Goal: Task Accomplishment & Management: Manage account settings

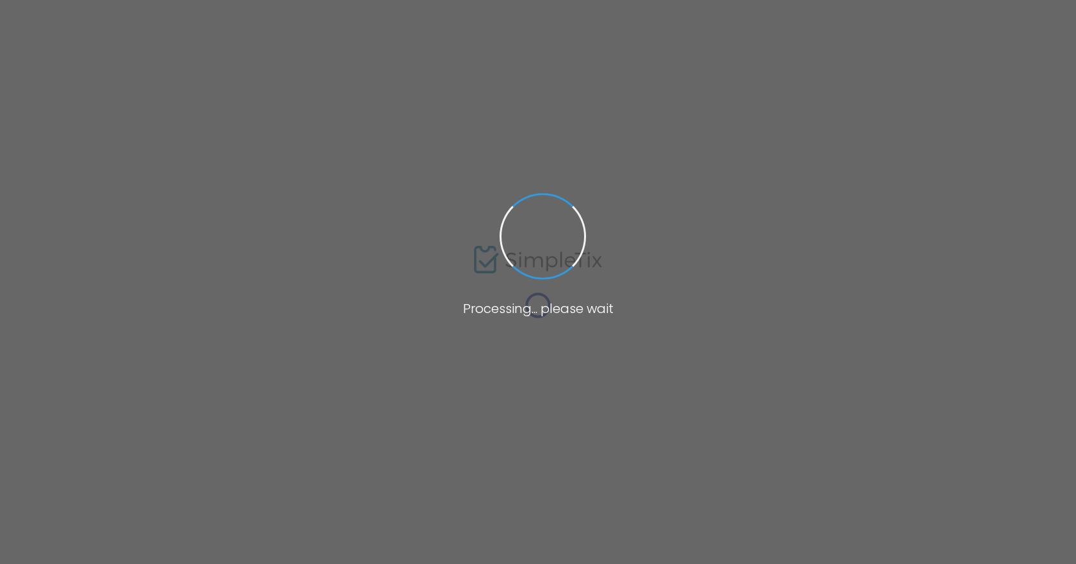
type input "[GEOGRAPHIC_DATA] in [GEOGRAPHIC_DATA] [US_STATE]"
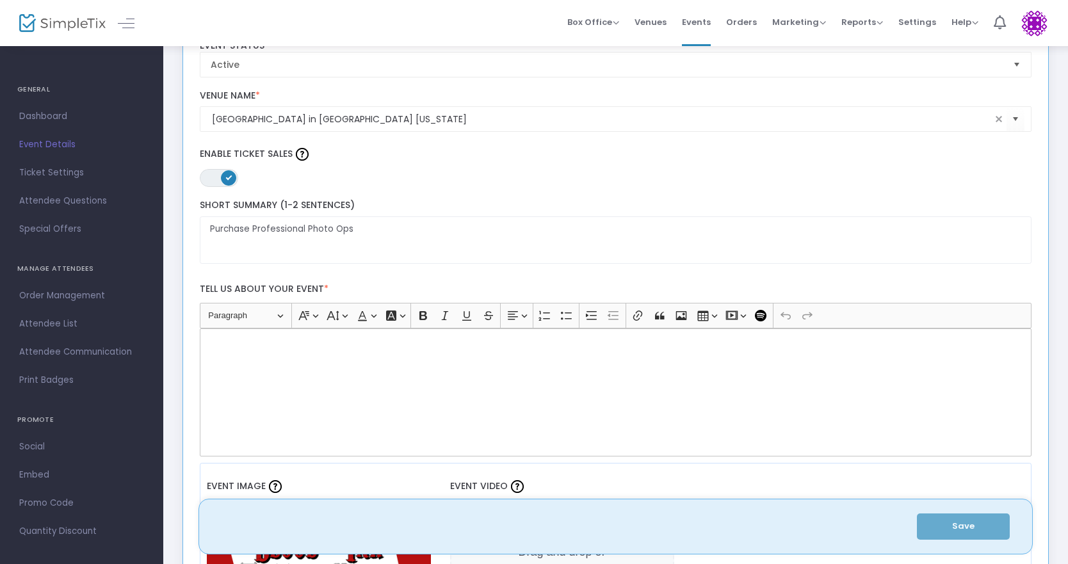
scroll to position [192, 0]
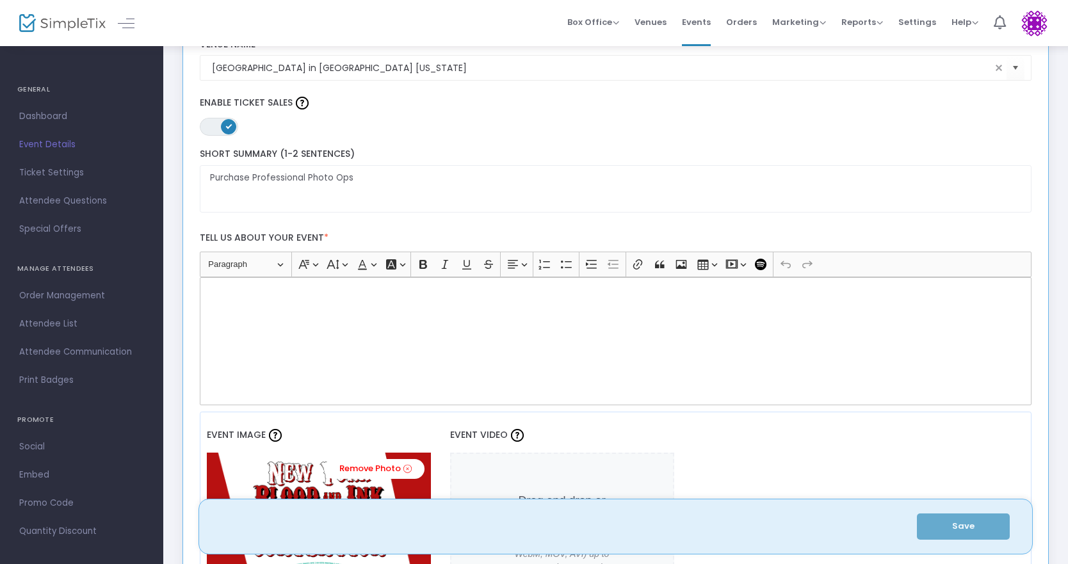
click at [298, 238] on label "Tell us about your event *" at bounding box center [615, 238] width 845 height 26
click at [315, 329] on div "Rich Text Editor, main" at bounding box center [616, 341] width 833 height 128
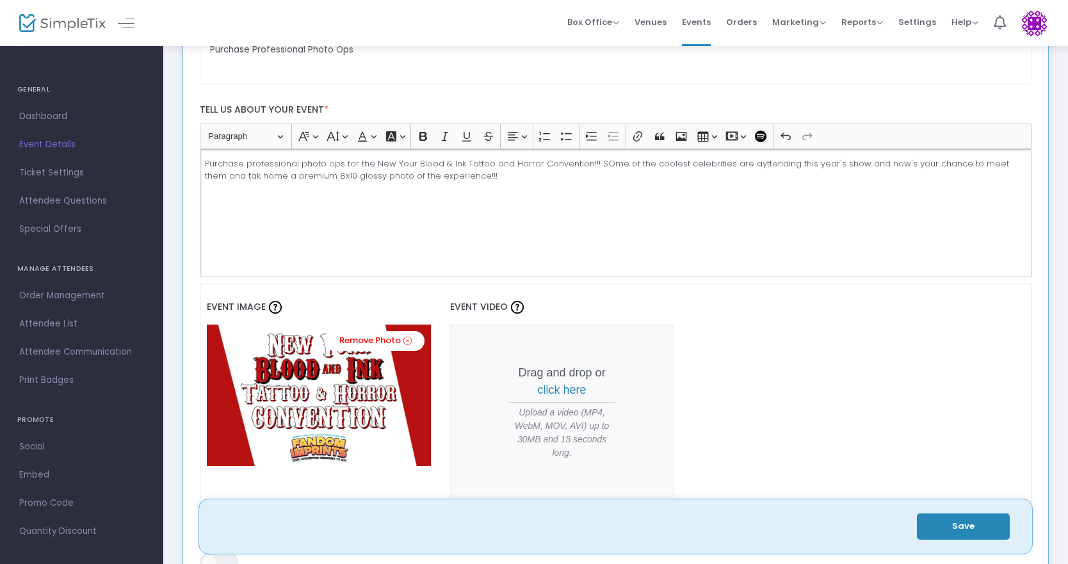
click at [604, 163] on p "Purchase professional photo ops for the New Your Blood & Ink Tattoo and Horror …" at bounding box center [615, 170] width 821 height 25
click at [757, 167] on p "Purchase professional photo ops for the New Your Blood & Ink Tattoo and Horror …" at bounding box center [615, 170] width 821 height 25
click at [781, 193] on div "Purchase professional photo ops for the New Your Blood & Ink Tattoo and Horror …" at bounding box center [616, 213] width 833 height 128
click at [747, 165] on p "Purchase professional photo ops for the New Your Blood & Ink Tattoo and Horror …" at bounding box center [615, 170] width 821 height 25
click at [373, 222] on div "Purchase professional photo ops for the New Your Blood & Ink Tattoo and Horror …" at bounding box center [616, 213] width 833 height 128
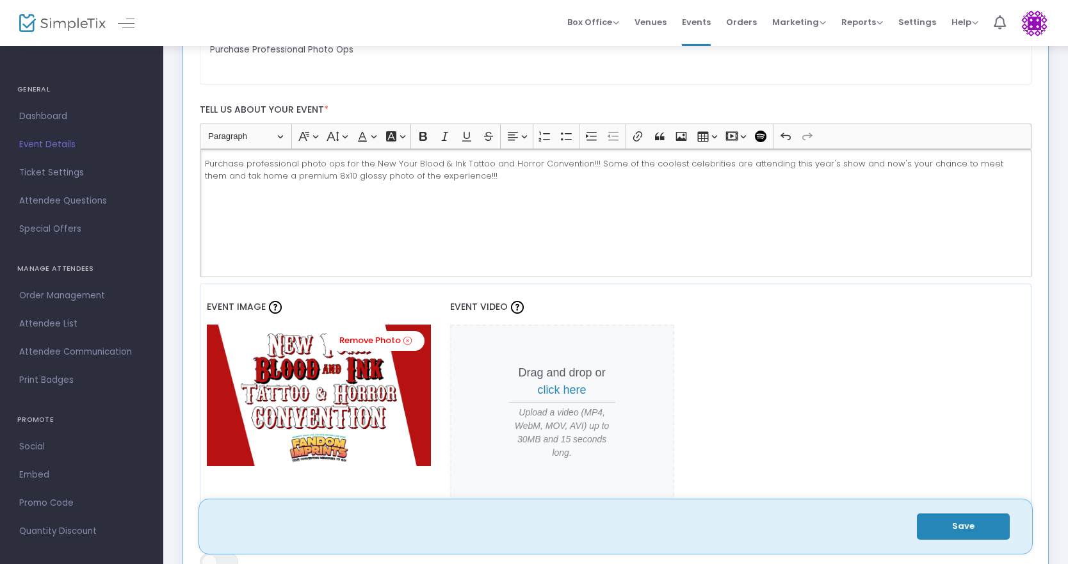
click at [215, 174] on p "Purchase professional photo ops for the New Your Blood & Ink Tattoo and Horror …" at bounding box center [615, 170] width 821 height 25
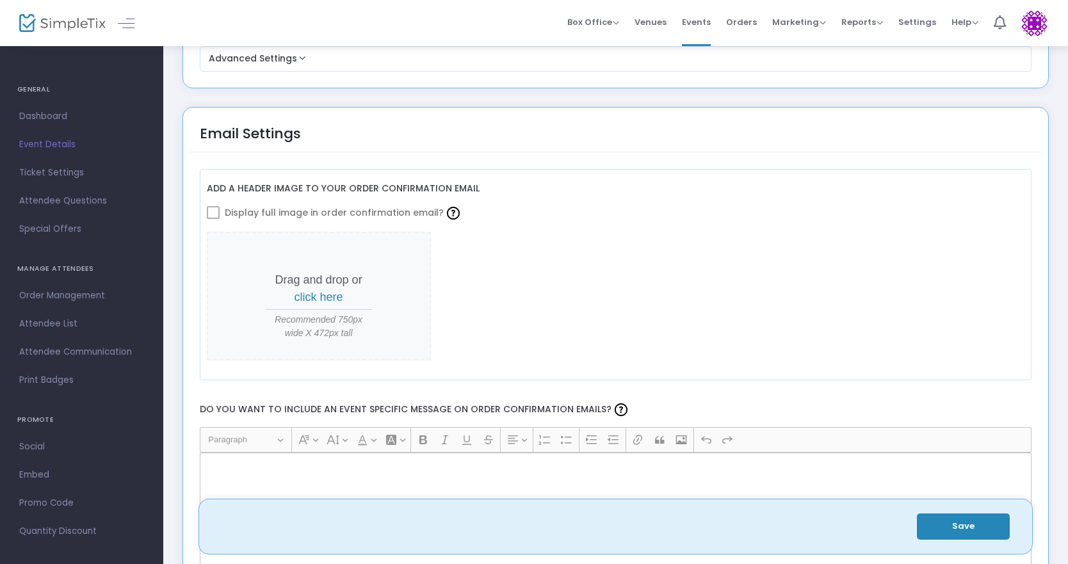
scroll to position [1281, 0]
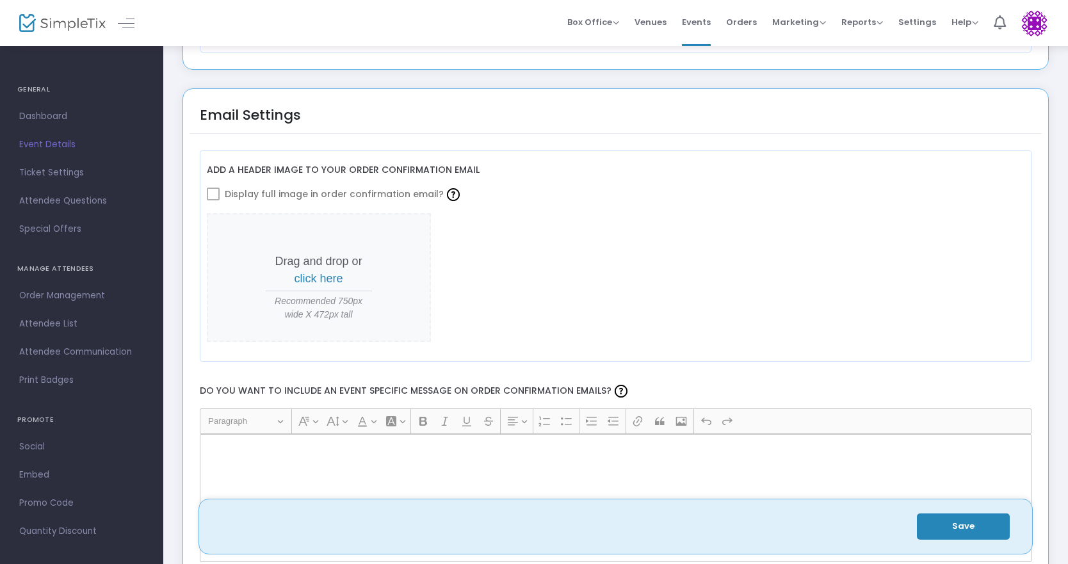
click at [329, 279] on span "click here" at bounding box center [319, 278] width 49 height 13
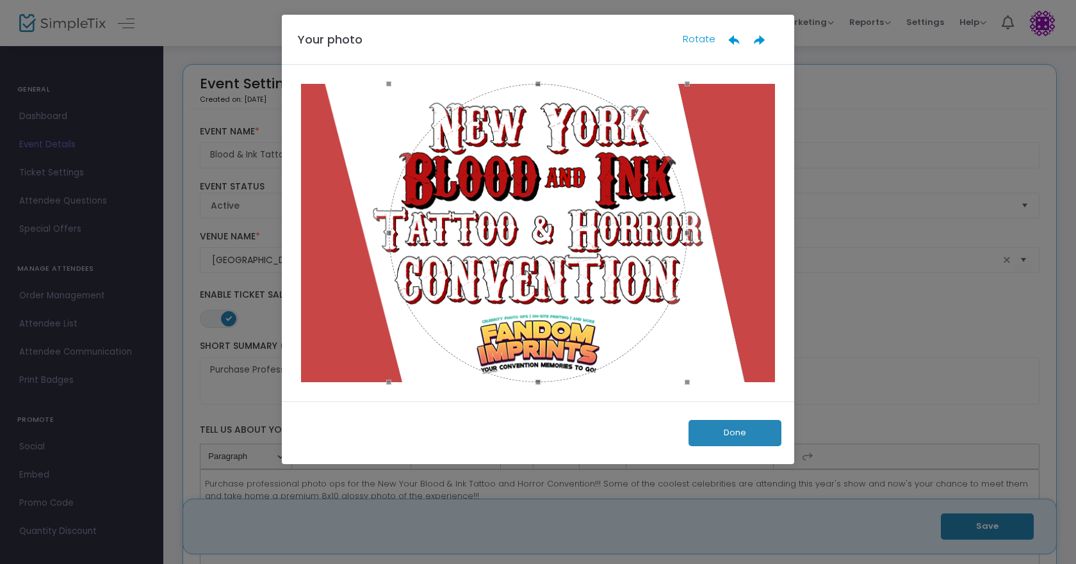
drag, startPoint x: 539, startPoint y: 87, endPoint x: 539, endPoint y: 80, distance: 7.0
click at [539, 80] on div at bounding box center [538, 233] width 512 height 337
drag, startPoint x: 539, startPoint y: 85, endPoint x: 536, endPoint y: 59, distance: 25.8
click at [535, 59] on div "Your photo Rotate Done" at bounding box center [538, 240] width 512 height 450
click at [726, 433] on button "Done" at bounding box center [735, 433] width 93 height 26
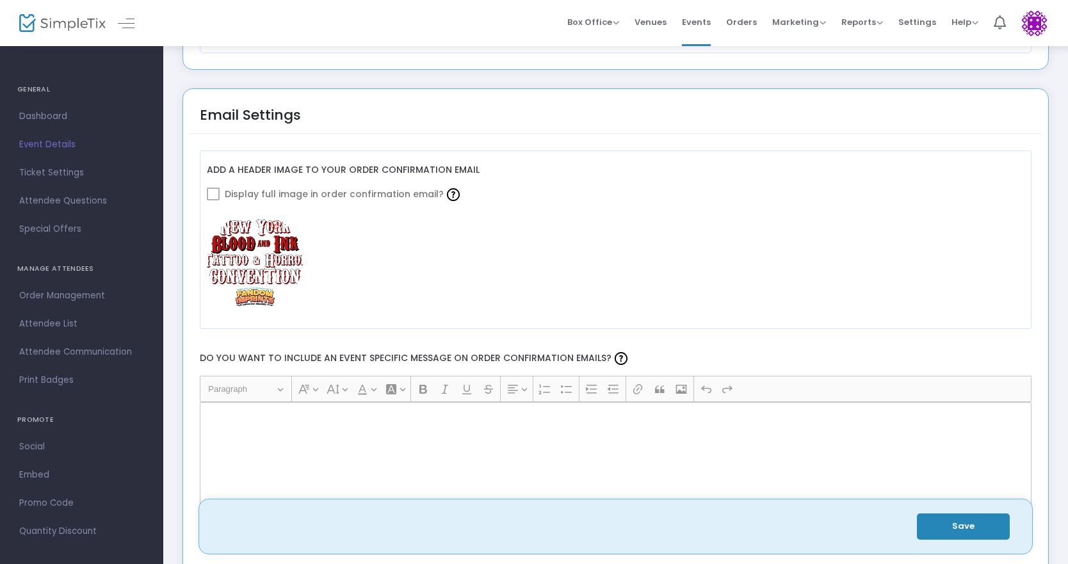
scroll to position [1217, 0]
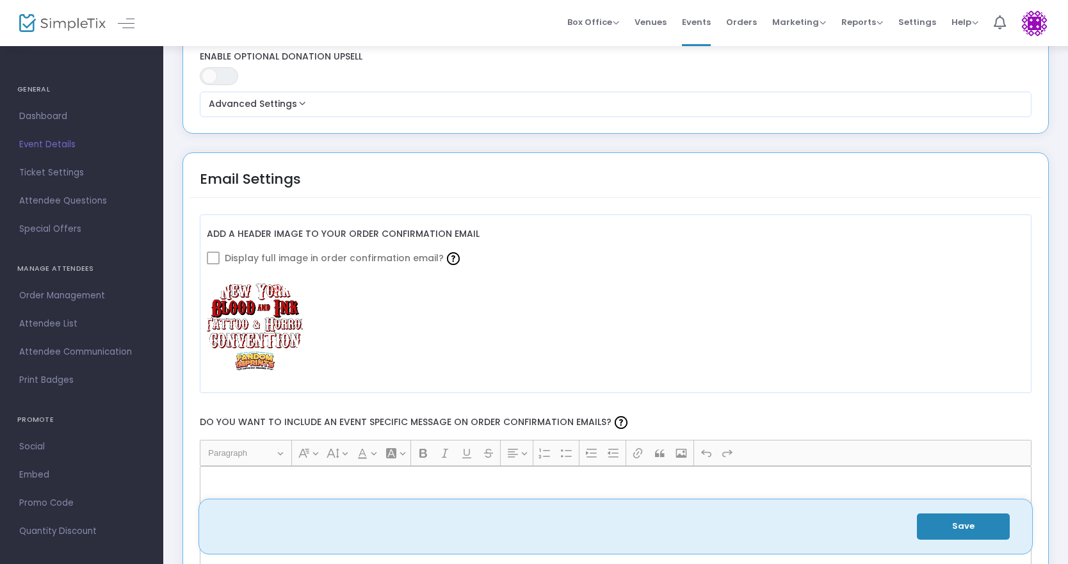
click at [253, 318] on img at bounding box center [255, 325] width 96 height 96
click at [249, 325] on img at bounding box center [255, 325] width 96 height 96
click at [216, 263] on span at bounding box center [213, 258] width 13 height 13
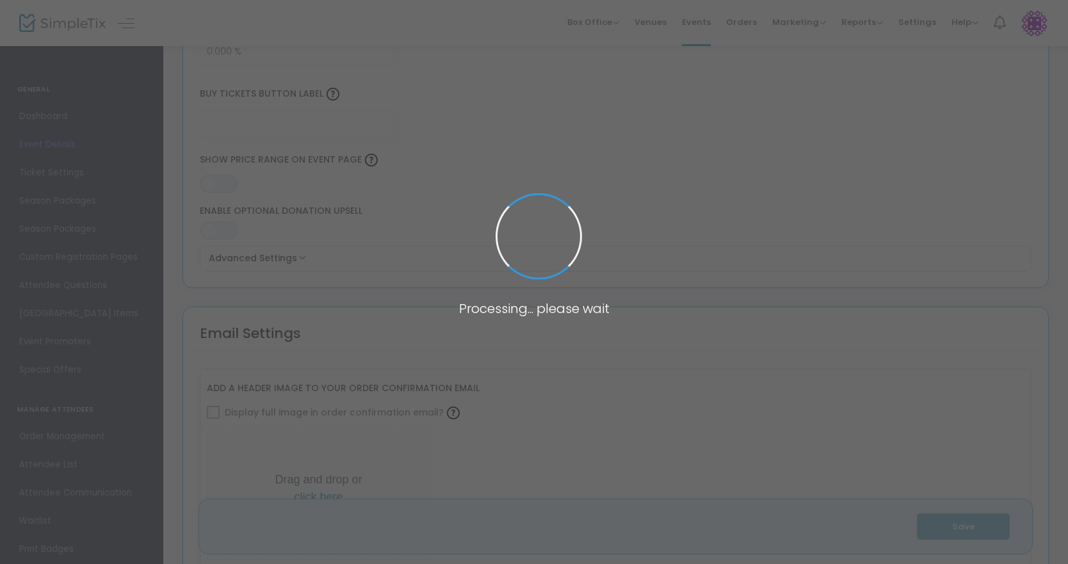
type input "Blood & Ink Tattoo and Horror Con | Photo Ops"
type textarea "Purchase Professional Photo Ops"
type input "8.375 %"
type input "Buy Photo Ops"
type input "[GEOGRAPHIC_DATA] in [GEOGRAPHIC_DATA] [US_STATE]"
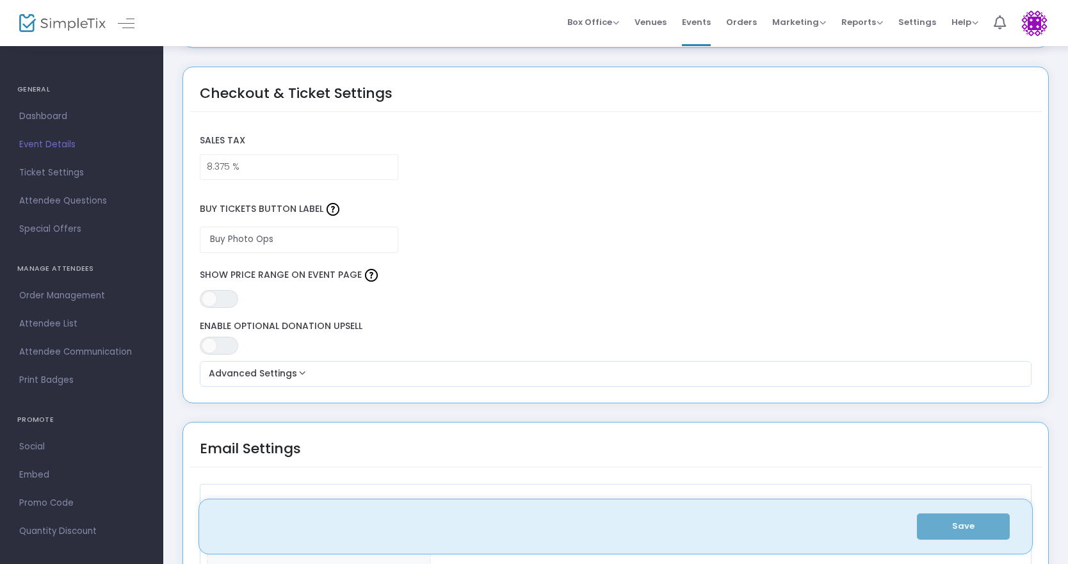
scroll to position [1217, 0]
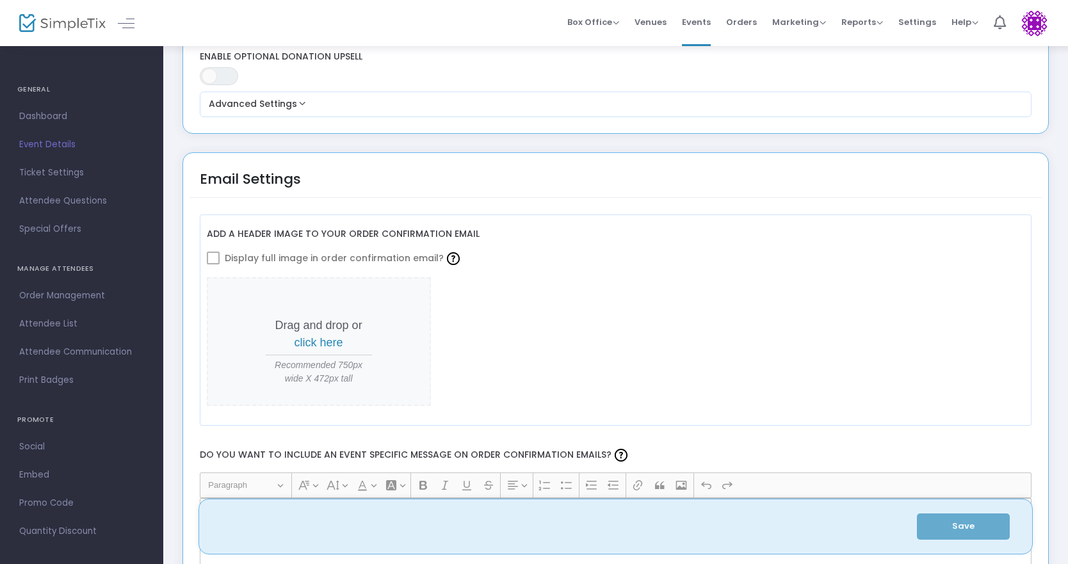
click at [315, 338] on span "click here" at bounding box center [319, 342] width 49 height 13
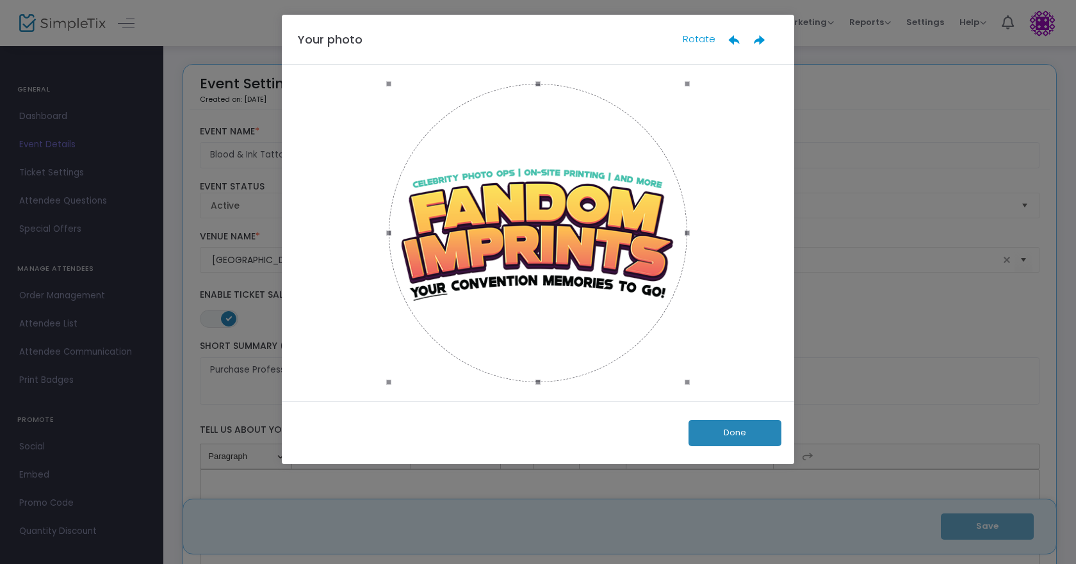
click at [728, 434] on button "Done" at bounding box center [735, 433] width 93 height 26
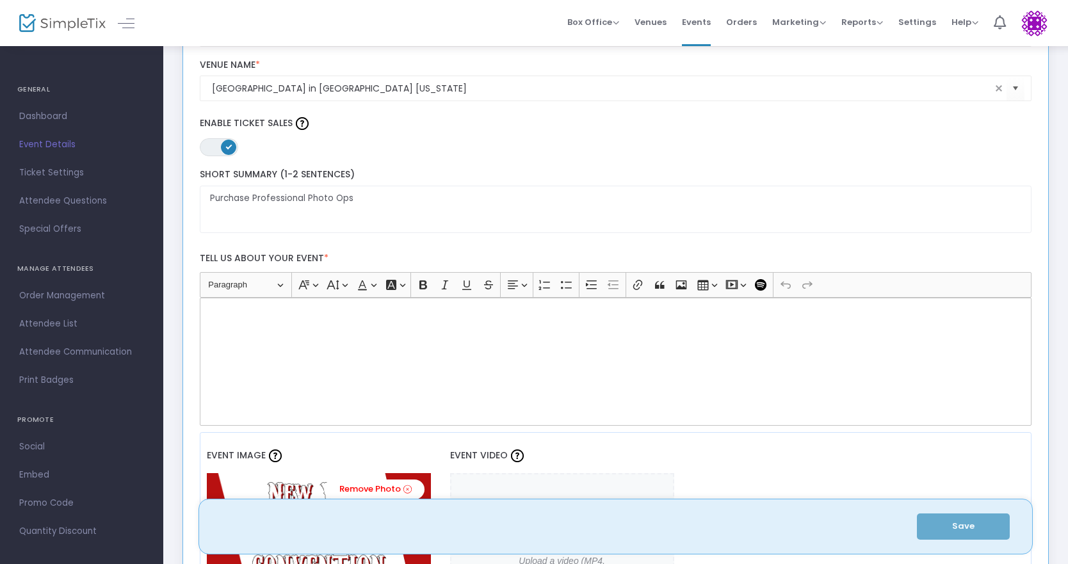
scroll to position [448, 0]
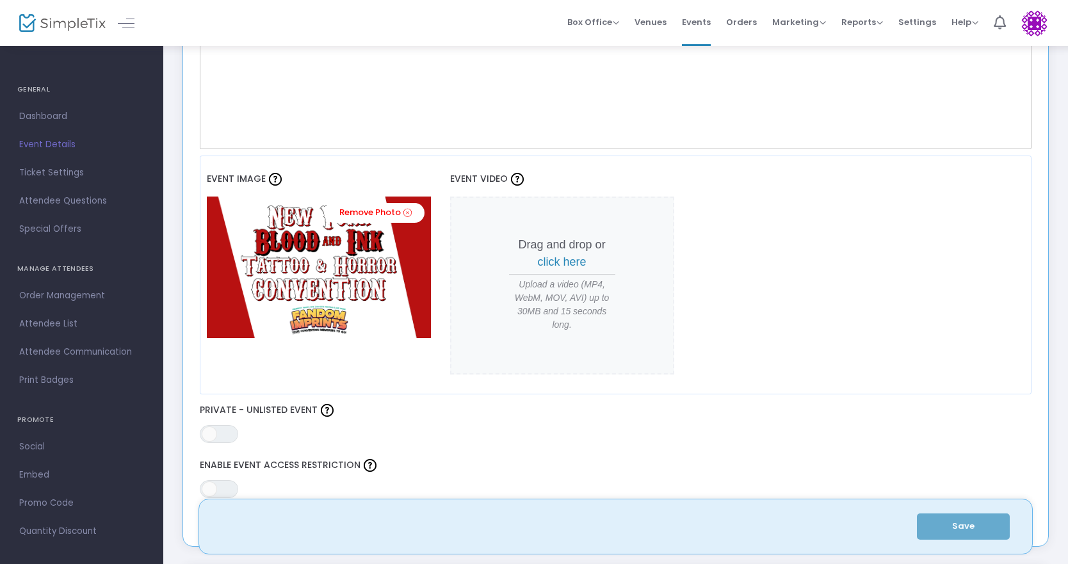
click at [964, 527] on span "Save" at bounding box center [962, 527] width 90 height 26
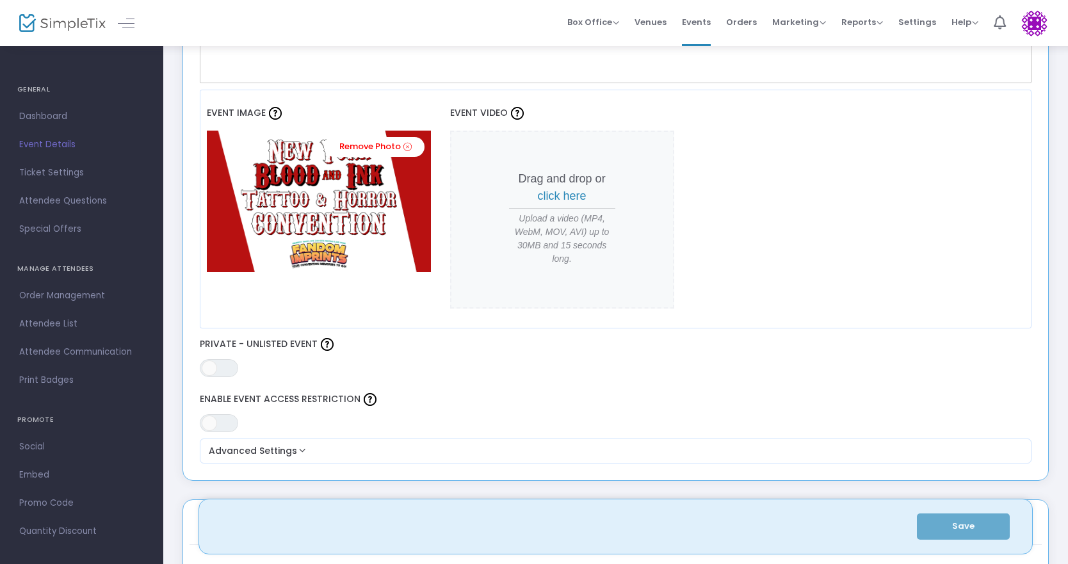
scroll to position [320, 0]
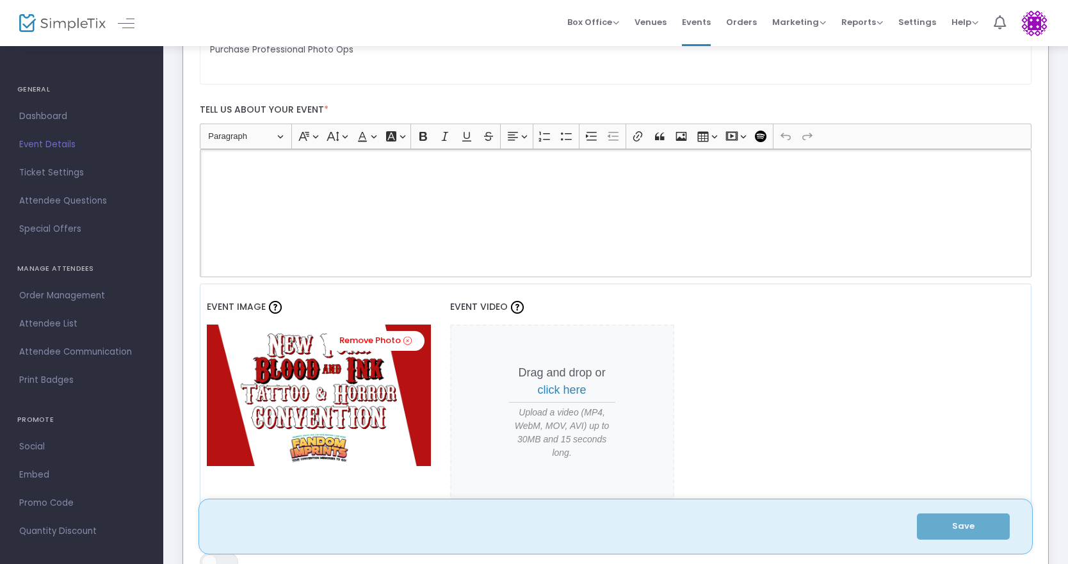
click at [388, 197] on div "Rich Text Editor, main" at bounding box center [616, 213] width 833 height 128
click at [534, 167] on p "Purchase professional photo ops with this year's coolest stars. All photo ops i…" at bounding box center [615, 164] width 821 height 13
drag, startPoint x: 525, startPoint y: 167, endPoint x: 542, endPoint y: 207, distance: 43.7
click at [525, 166] on p "Purchase professional photo ops with this year's coolest stars. All photo ops i…" at bounding box center [615, 164] width 821 height 13
click at [956, 521] on button "Save" at bounding box center [963, 527] width 93 height 26
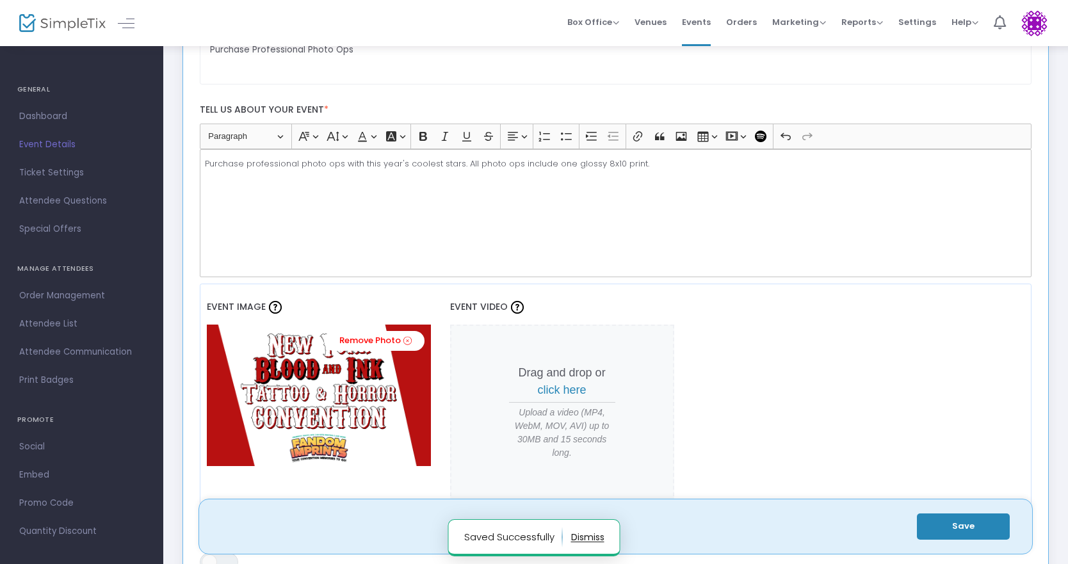
scroll to position [0, 0]
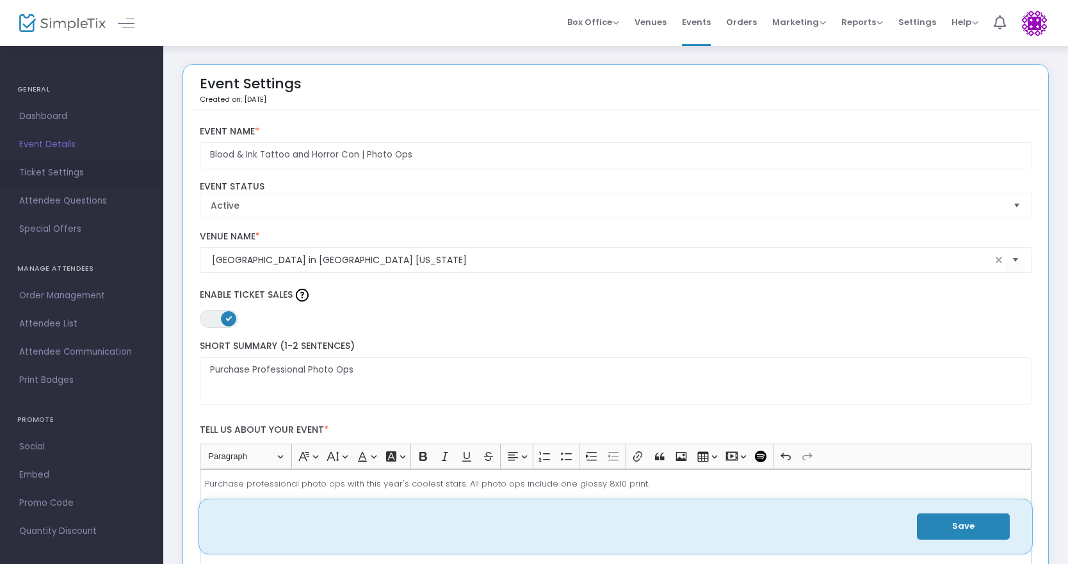
click at [40, 167] on span "Ticket Settings" at bounding box center [81, 173] width 125 height 17
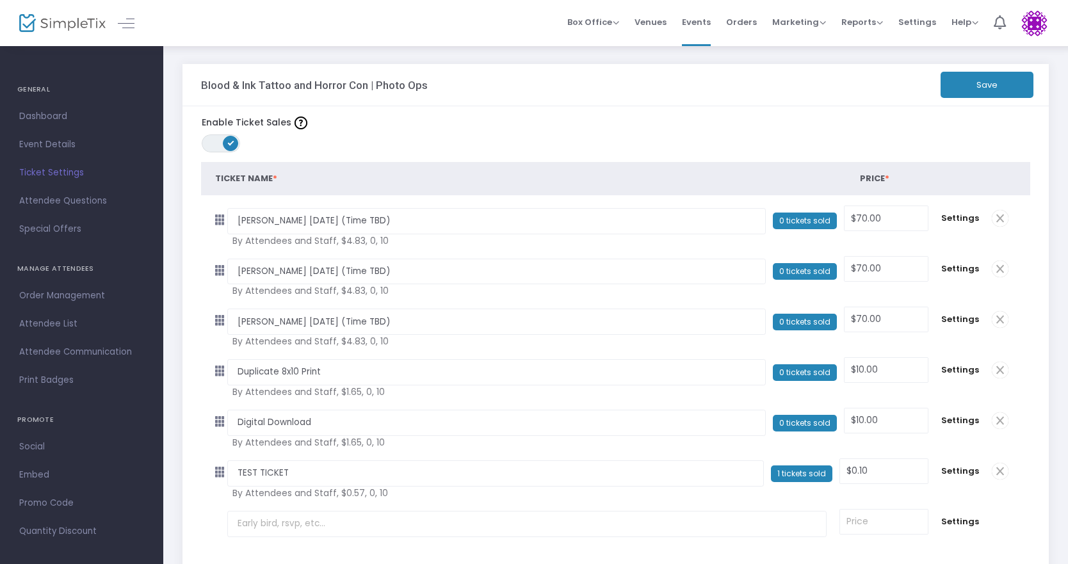
click at [1001, 420] on span at bounding box center [1000, 421] width 17 height 17
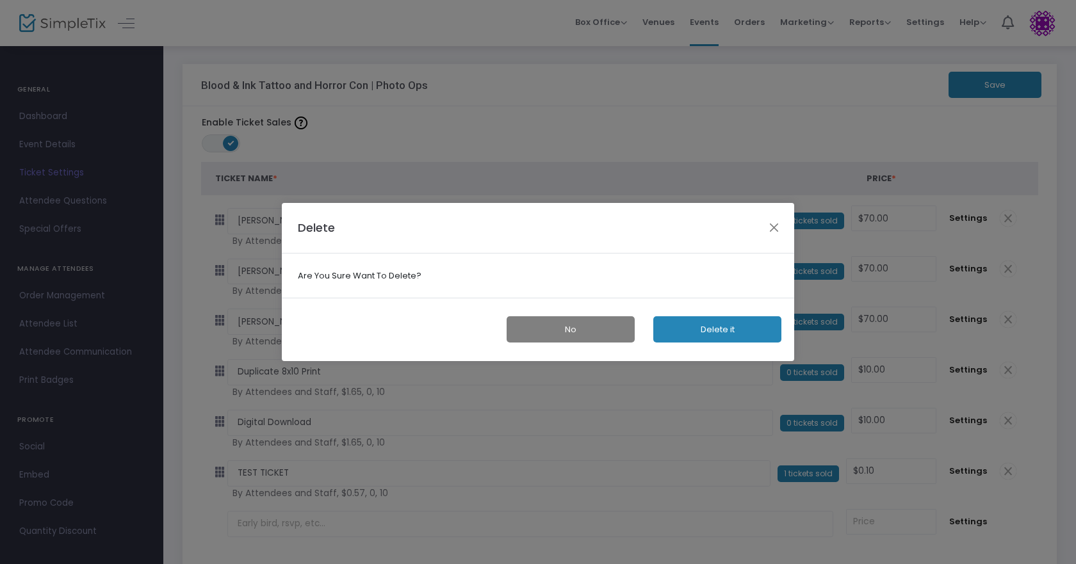
click at [724, 332] on button "Delete it" at bounding box center [717, 329] width 128 height 26
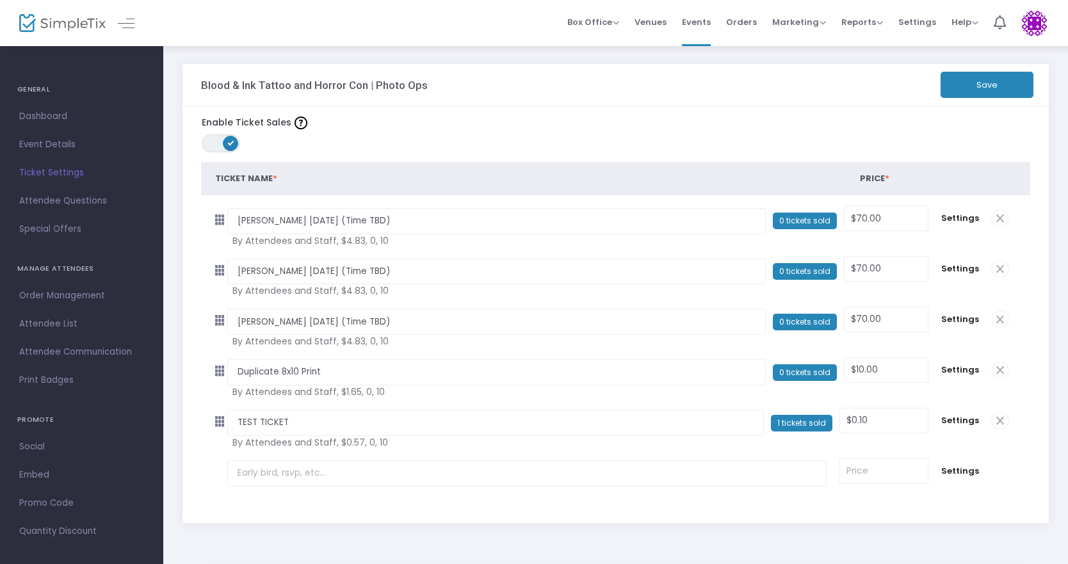
click at [1002, 425] on span at bounding box center [1000, 421] width 17 height 17
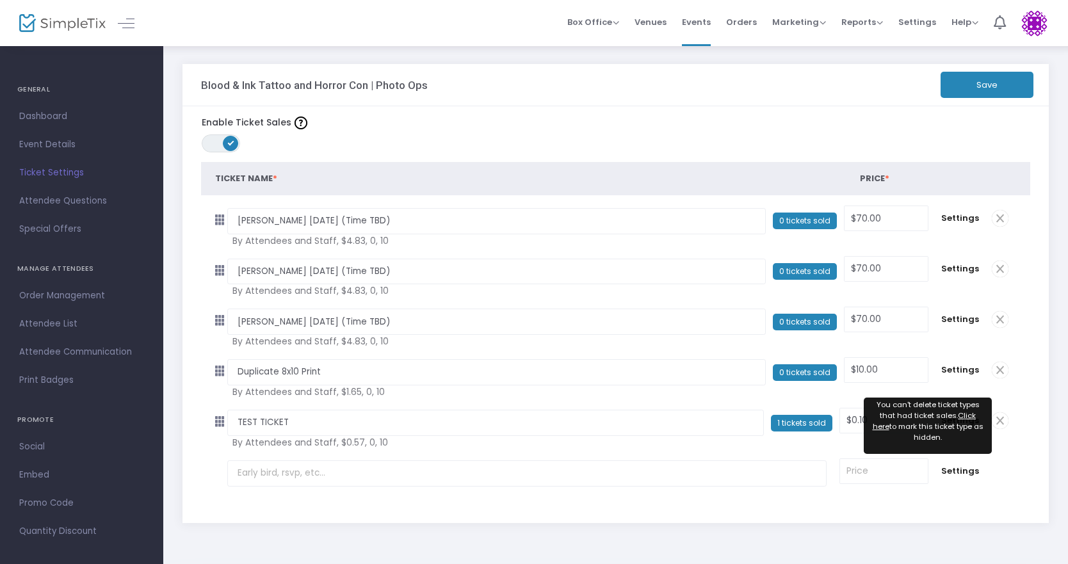
click at [1001, 420] on span at bounding box center [1000, 421] width 17 height 17
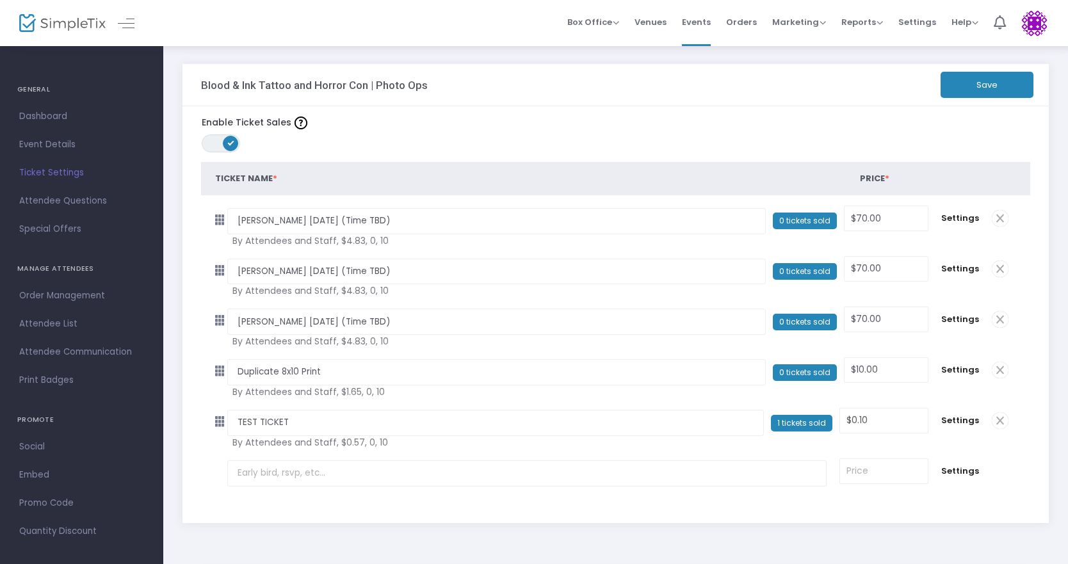
click at [1001, 420] on span at bounding box center [1000, 421] width 17 height 17
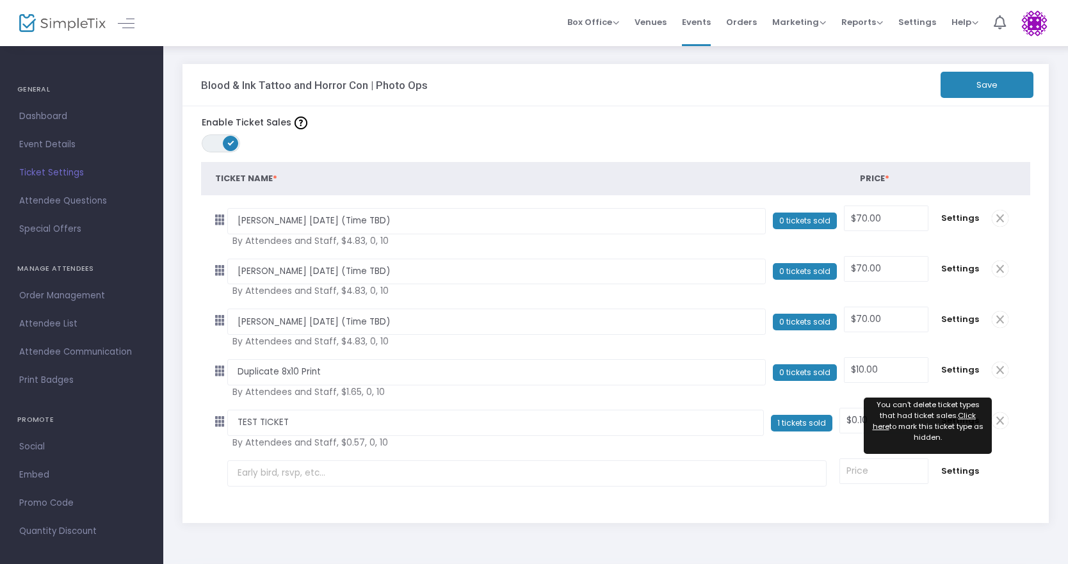
click at [999, 368] on span at bounding box center [1000, 370] width 17 height 17
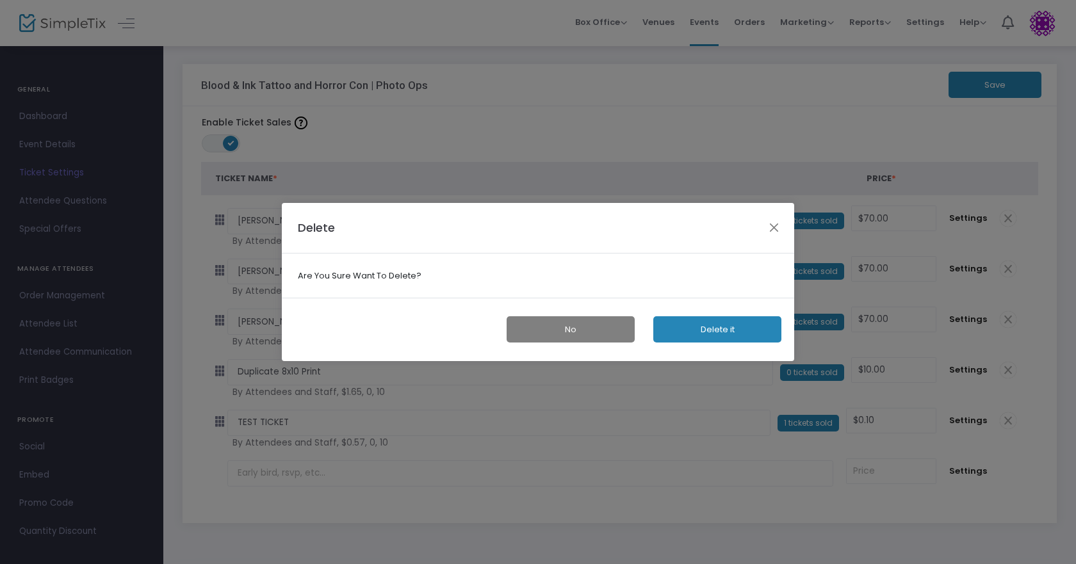
click at [728, 325] on button "Delete it" at bounding box center [717, 329] width 128 height 26
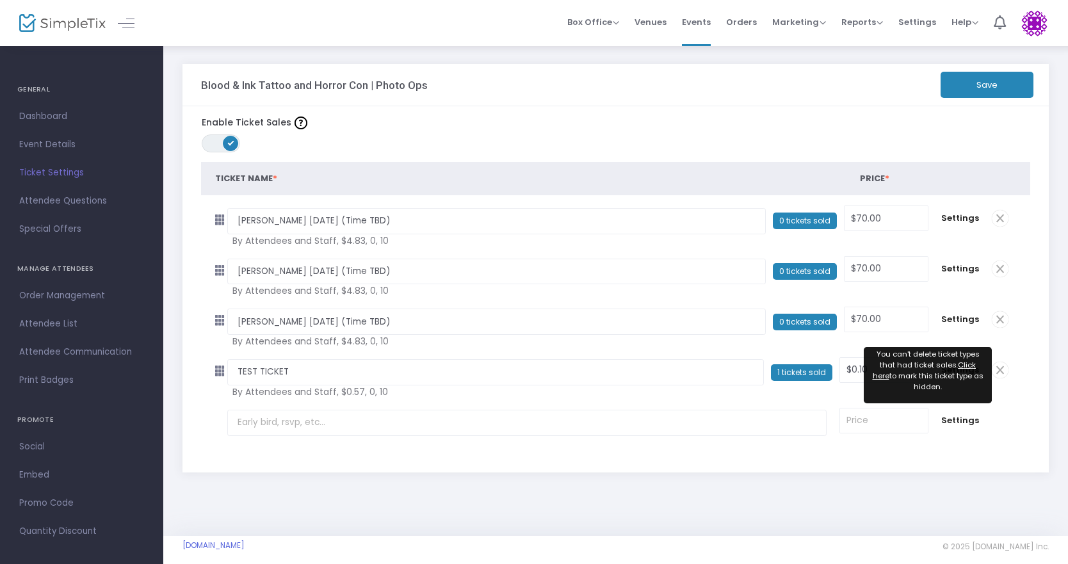
click at [789, 376] on span "1 tickets sold" at bounding box center [801, 372] width 61 height 17
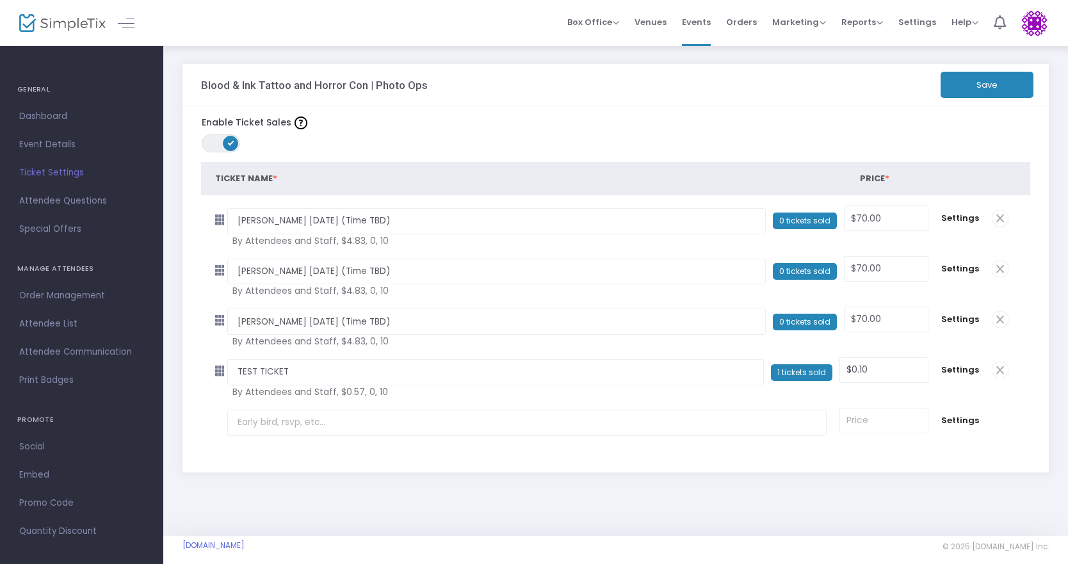
click at [789, 376] on span "1 tickets sold" at bounding box center [801, 372] width 61 height 17
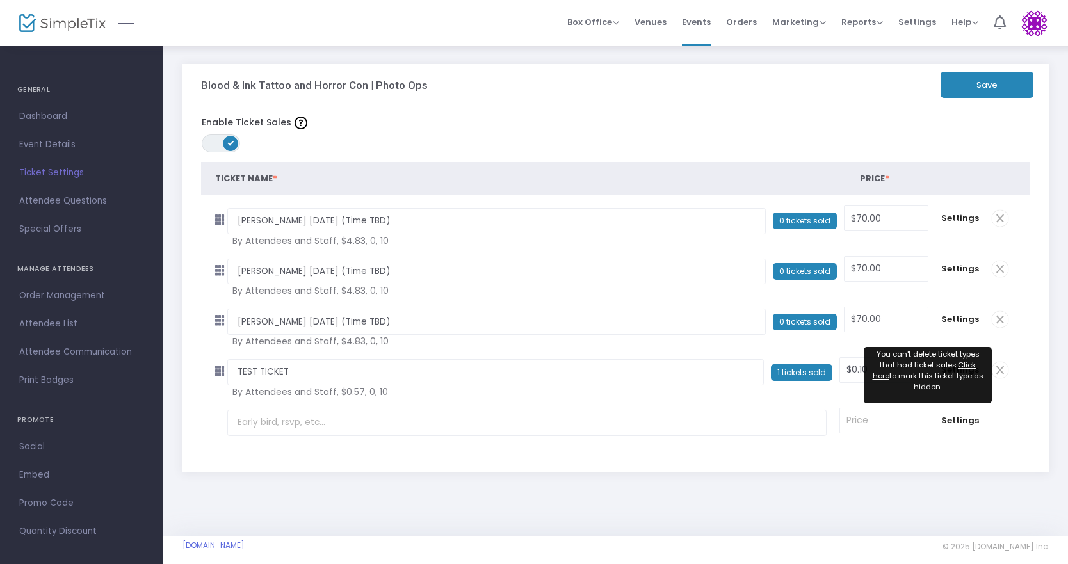
click at [1001, 370] on span at bounding box center [1000, 370] width 17 height 17
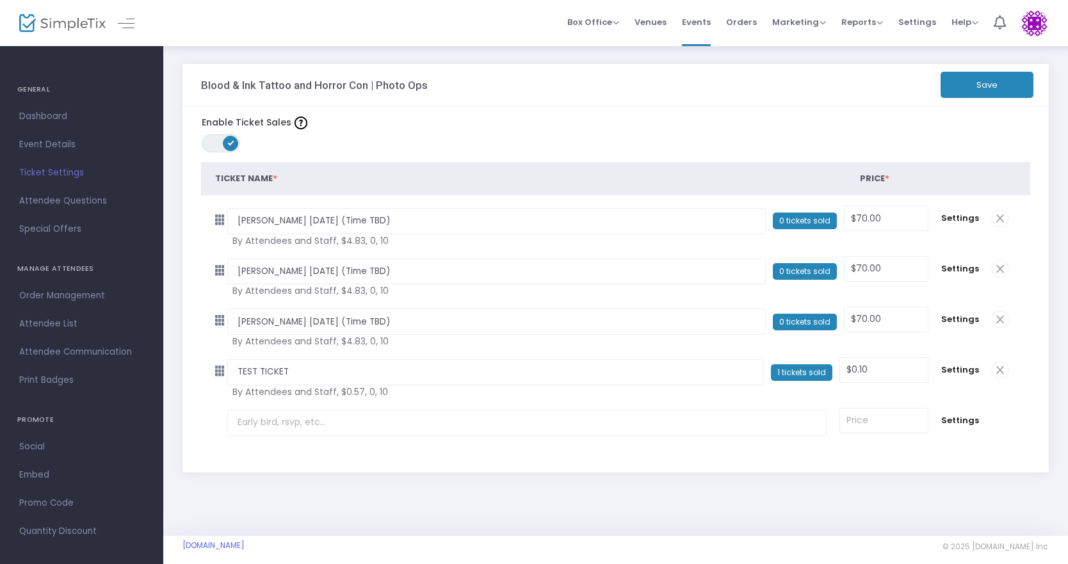
click at [1001, 370] on span at bounding box center [1000, 370] width 17 height 17
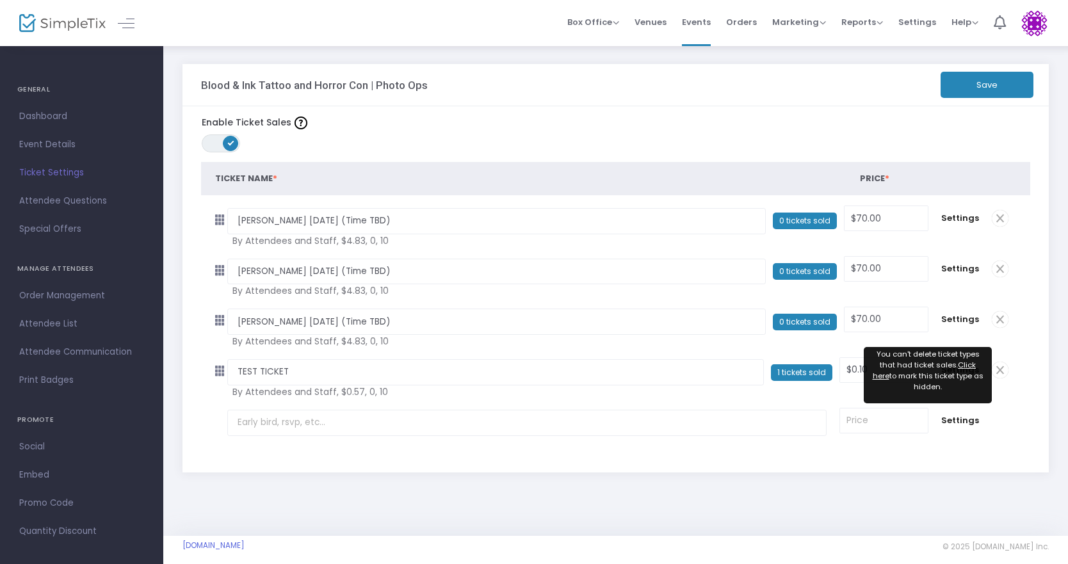
click at [948, 364] on u "Click here" at bounding box center [924, 371] width 104 height 21
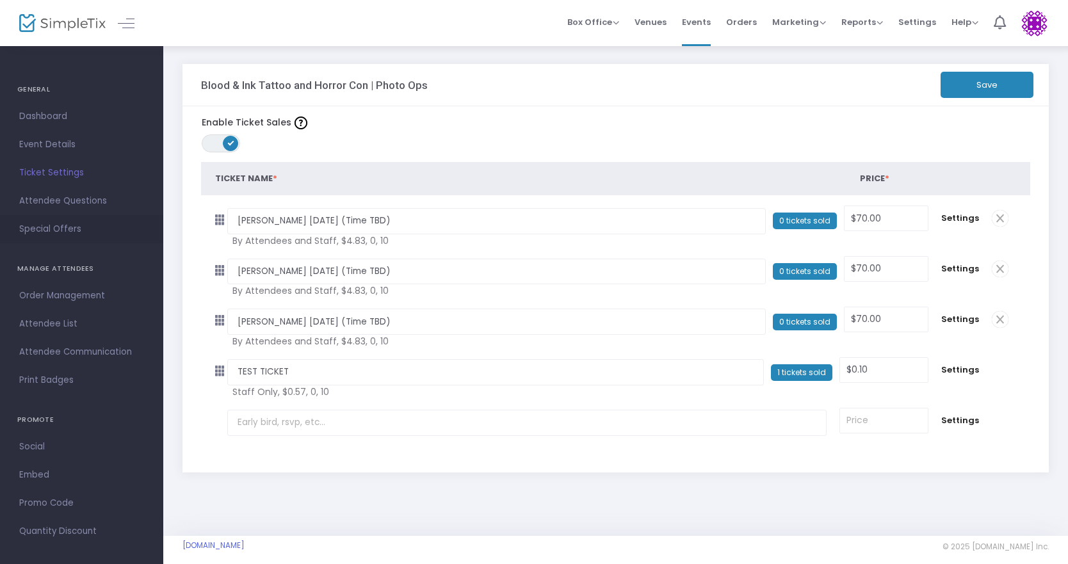
click at [60, 233] on span "Special Offers" at bounding box center [81, 229] width 125 height 17
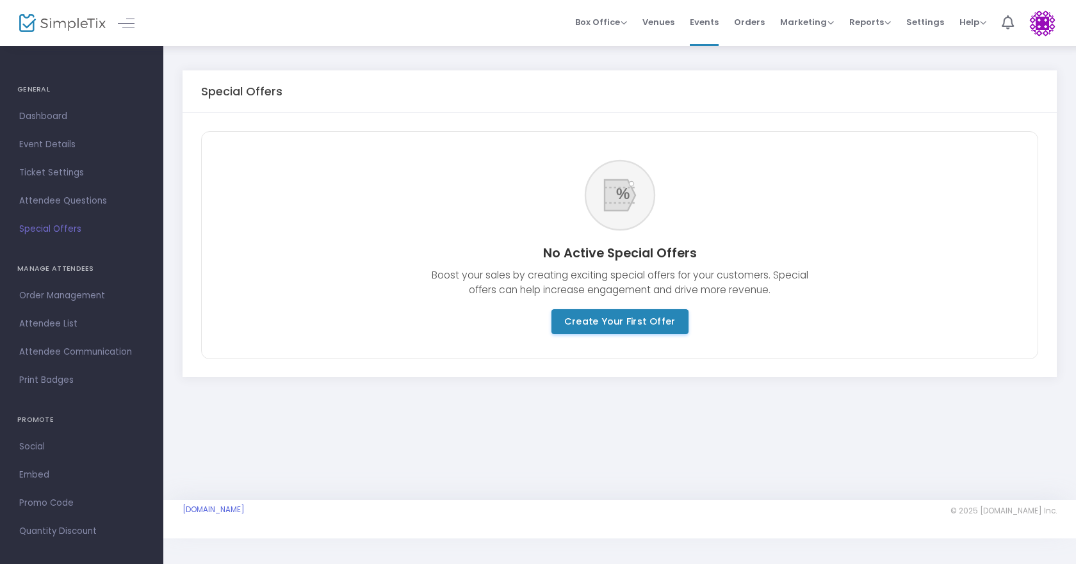
click at [631, 325] on m-button "Create Your First Offer" at bounding box center [619, 321] width 137 height 25
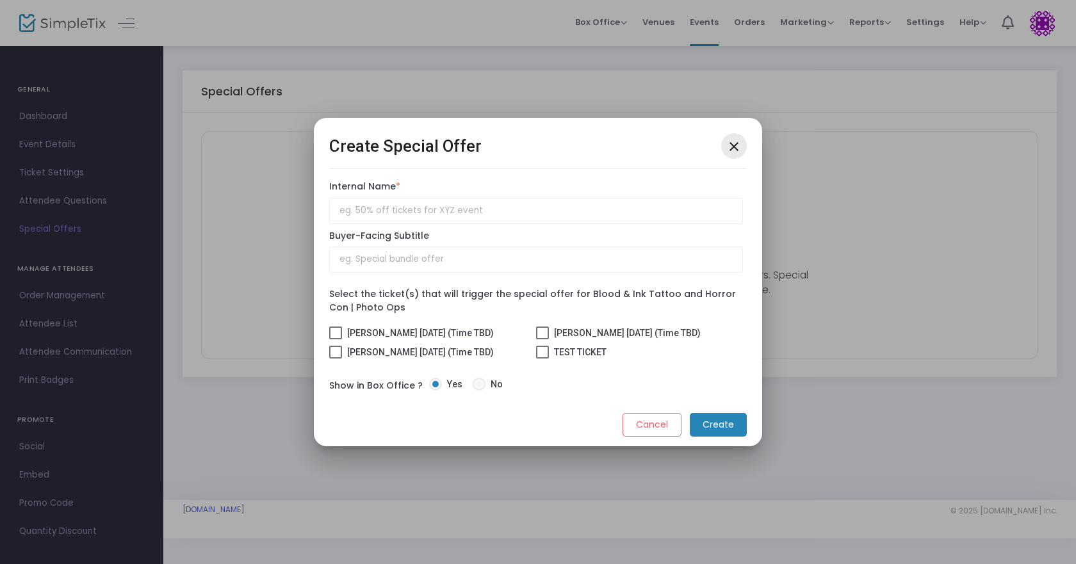
click at [733, 145] on mat-icon "close" at bounding box center [733, 146] width 15 height 15
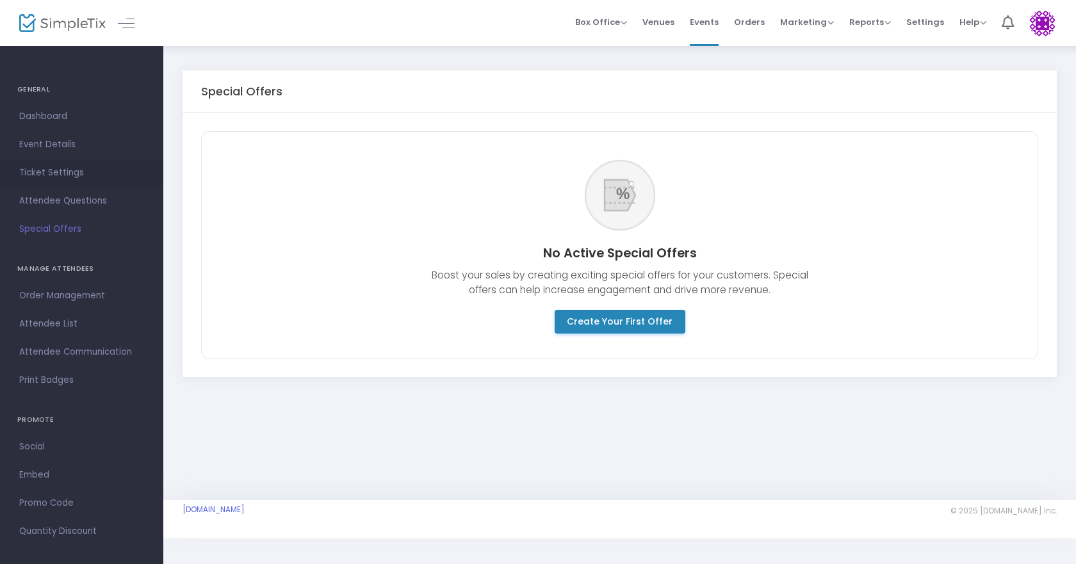
click at [58, 170] on span "Ticket Settings" at bounding box center [81, 173] width 125 height 17
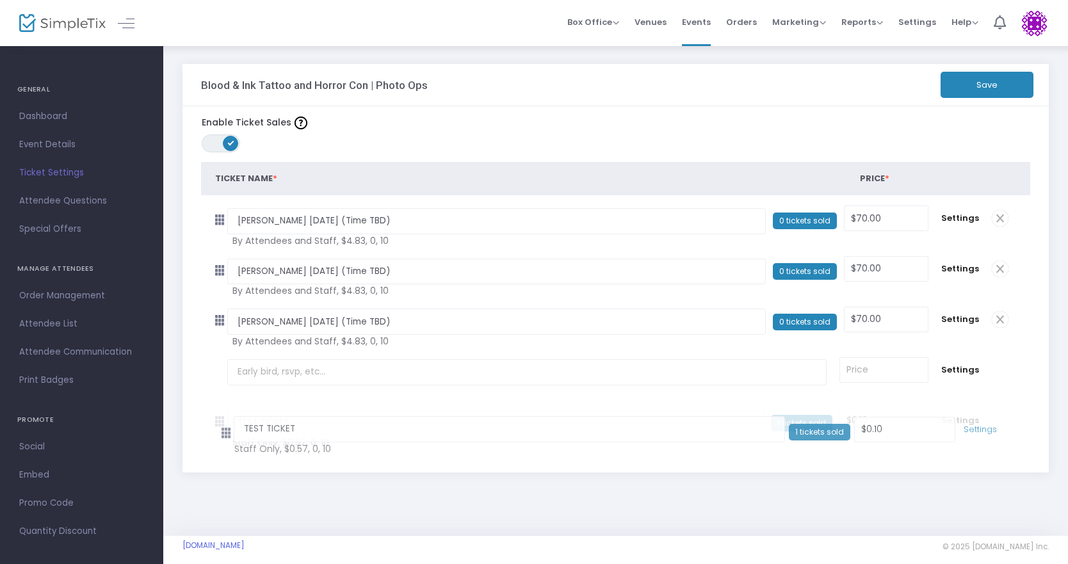
drag, startPoint x: 220, startPoint y: 369, endPoint x: 222, endPoint y: 433, distance: 64.1
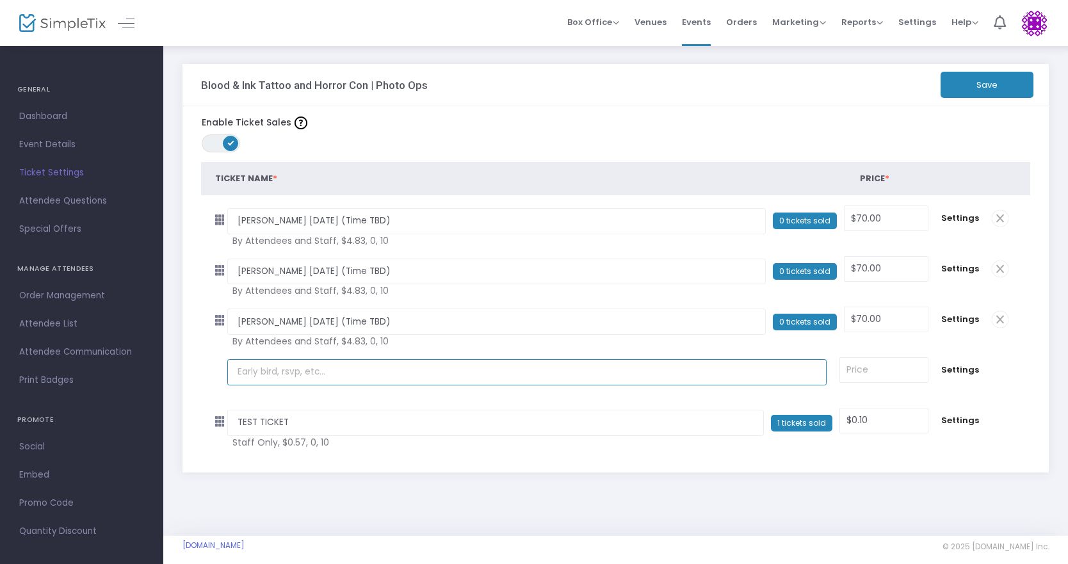
click at [272, 374] on input "text" at bounding box center [526, 372] width 599 height 26
type input "Digital Download"
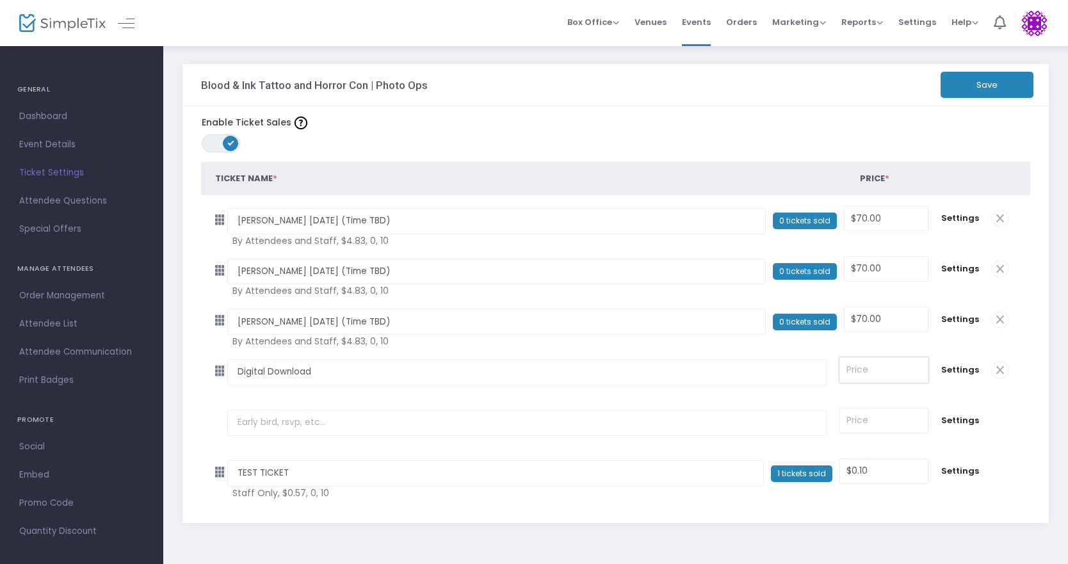
click at [899, 370] on input at bounding box center [884, 370] width 88 height 24
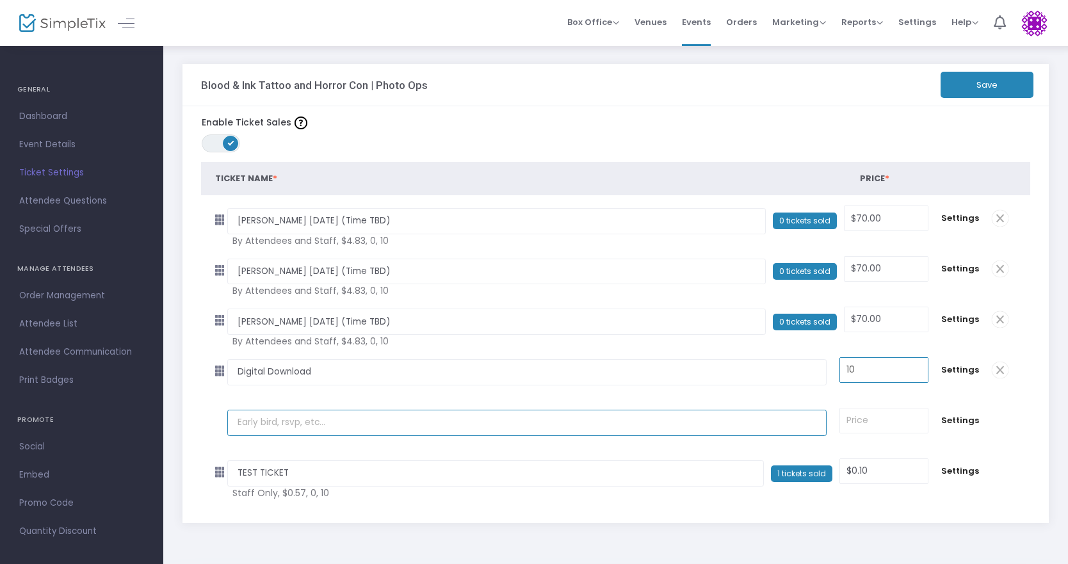
type input "$10.00"
click at [285, 423] on input "text" at bounding box center [526, 423] width 599 height 26
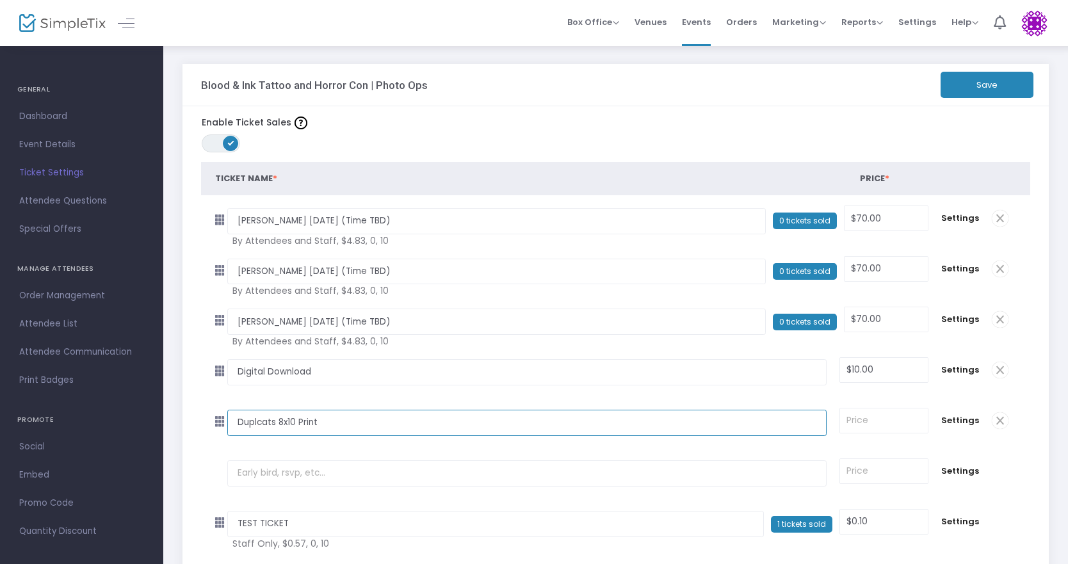
click at [260, 429] on input "Duplcats 8x10 Print" at bounding box center [526, 423] width 599 height 26
type input "Duplicate 8x10 Print"
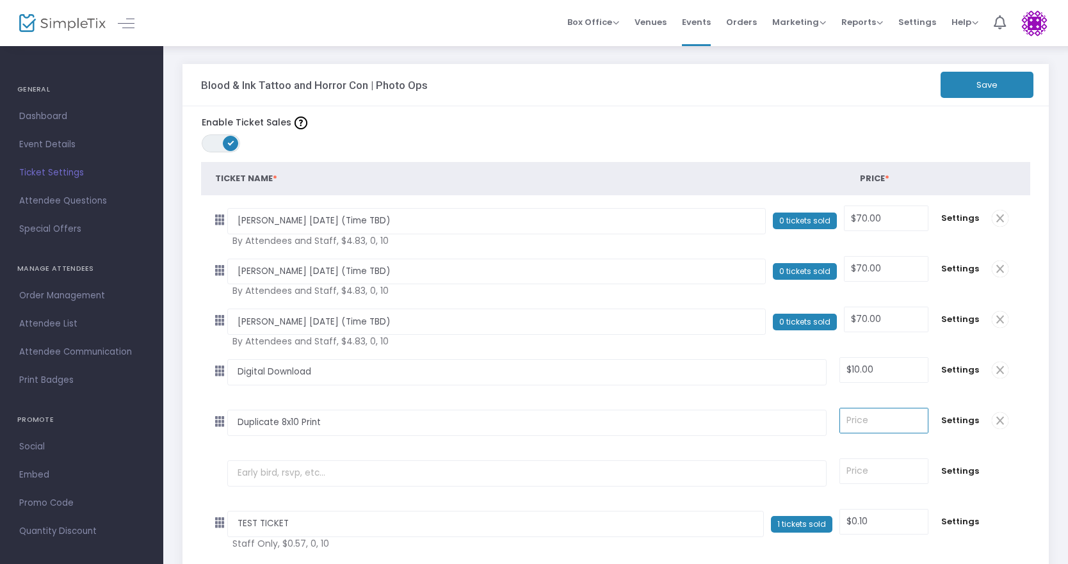
click at [861, 423] on input at bounding box center [884, 421] width 88 height 24
type input "$10.00"
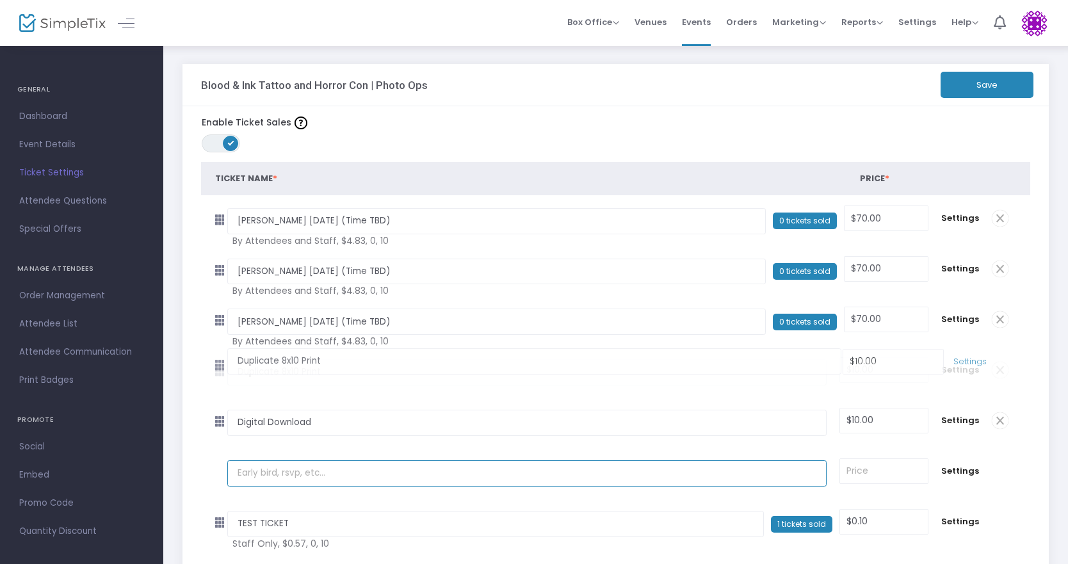
drag, startPoint x: 222, startPoint y: 425, endPoint x: 216, endPoint y: 375, distance: 50.4
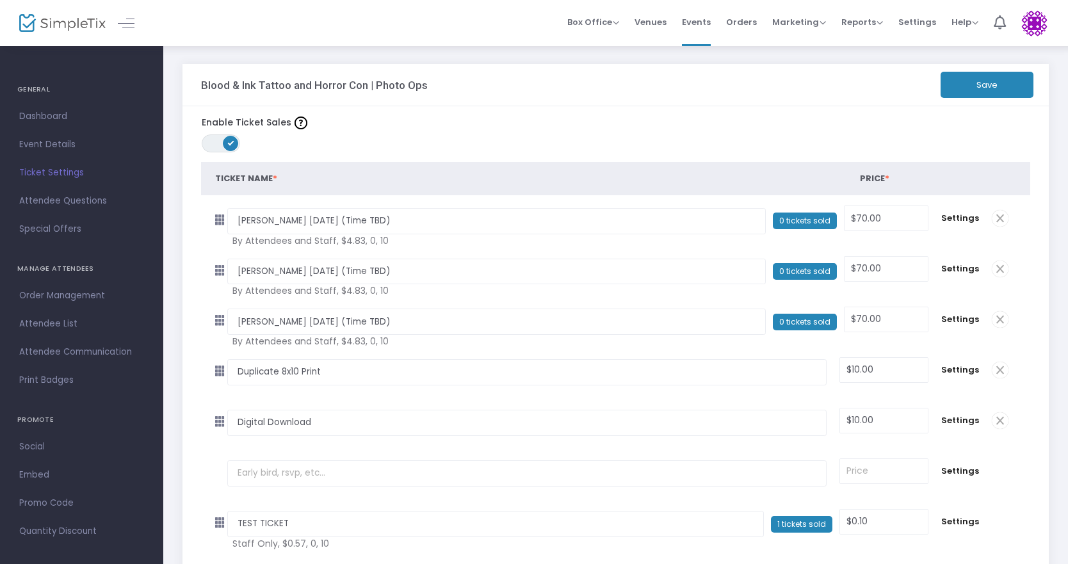
click at [981, 83] on button "Save" at bounding box center [987, 85] width 93 height 26
